Goal: Check status: Check status

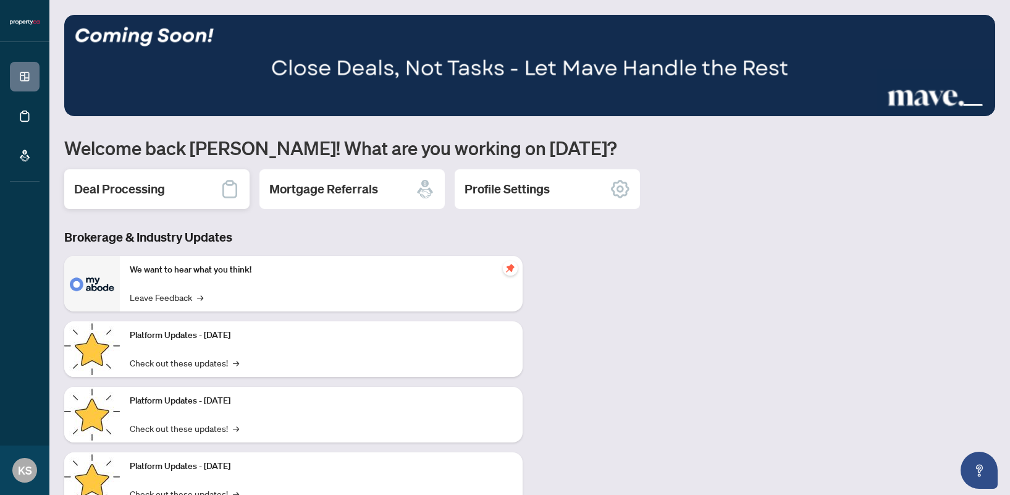
click at [157, 172] on div "Deal Processing" at bounding box center [156, 189] width 185 height 40
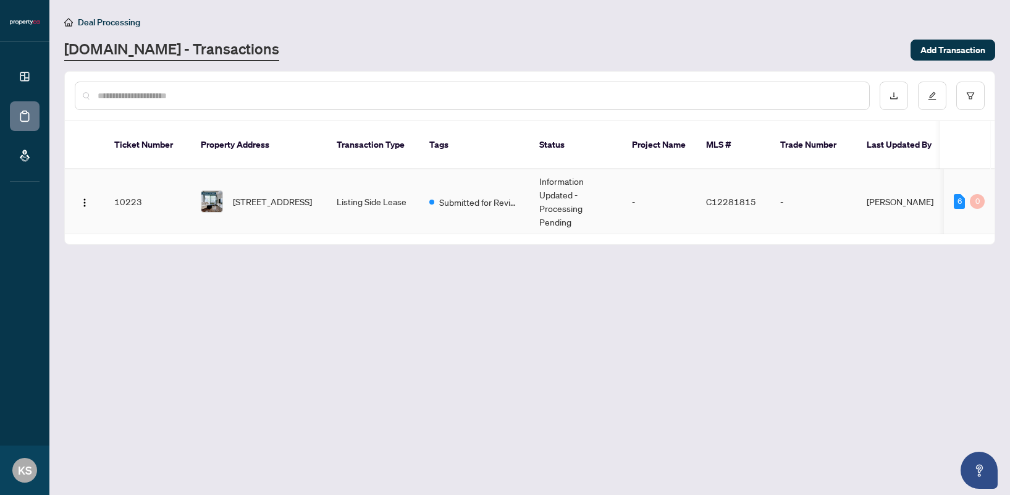
click at [124, 182] on td "10223" at bounding box center [147, 201] width 87 height 65
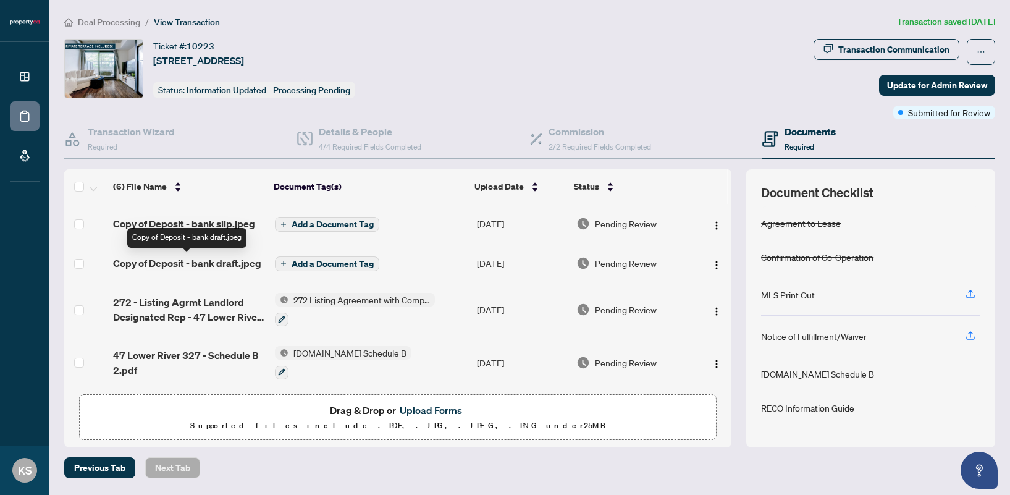
click at [229, 269] on span "Copy of Deposit - bank draft.jpeg" at bounding box center [187, 263] width 148 height 15
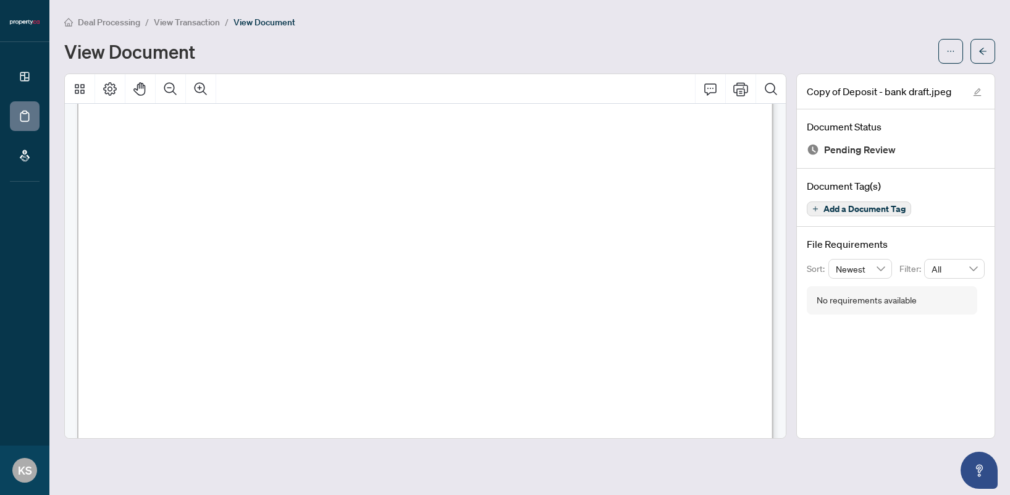
scroll to position [372, 0]
